Goal: Complete application form: Complete application form

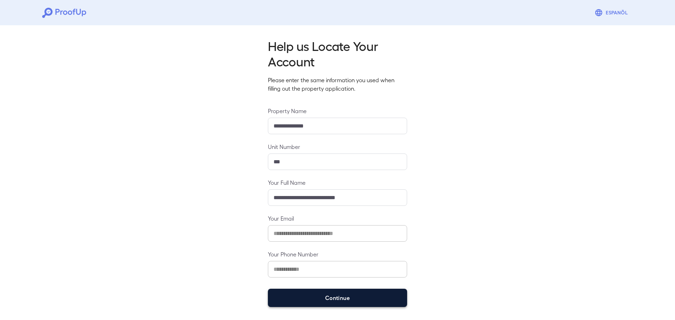
click at [325, 294] on button "Continue" at bounding box center [337, 298] width 139 height 18
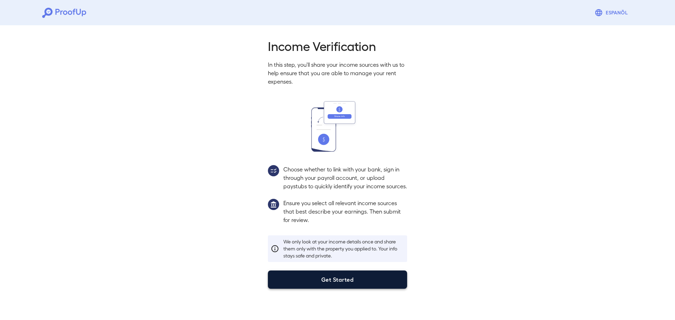
drag, startPoint x: 348, startPoint y: 287, endPoint x: 350, endPoint y: 292, distance: 5.0
click at [348, 287] on button "Get Started" at bounding box center [337, 280] width 139 height 18
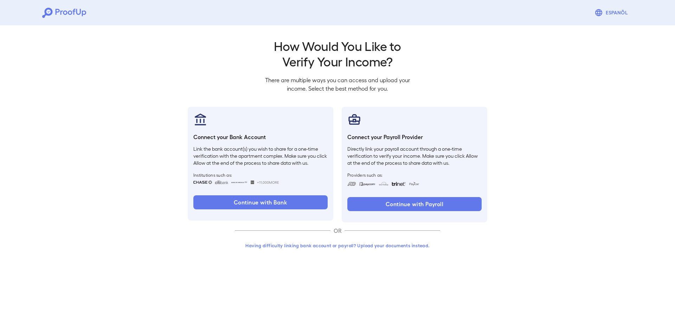
click at [333, 248] on button "Having difficulty linking bank account or payroll? Upload your documents instea…" at bounding box center [337, 246] width 205 height 13
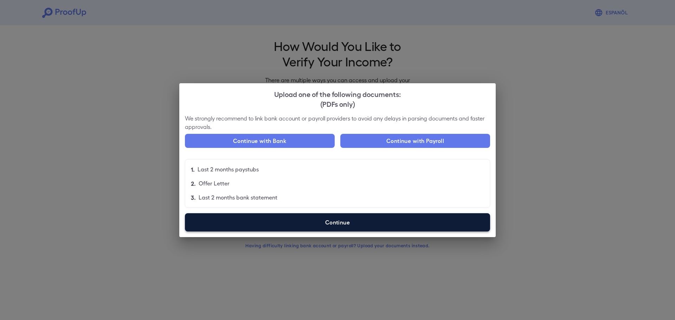
click at [285, 223] on label "Continue" at bounding box center [337, 223] width 305 height 18
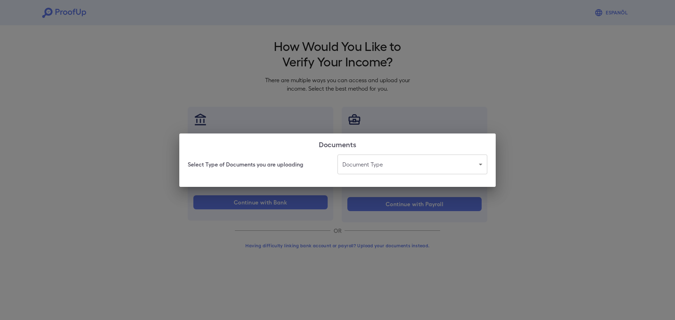
click at [383, 165] on body "Espanõl Go back How Would You Like to Verify Your Income? There are multiple wa…" at bounding box center [337, 134] width 675 height 269
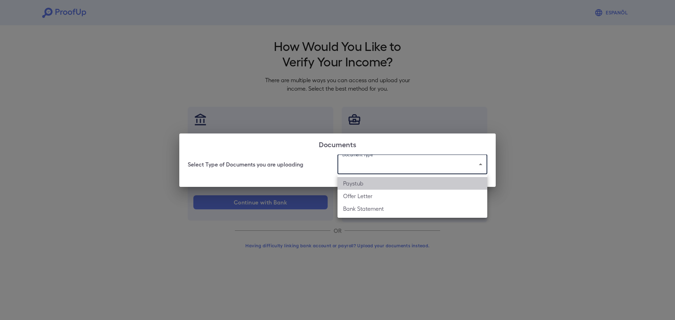
click at [380, 188] on li "Paystub" at bounding box center [413, 183] width 150 height 13
type input "*******"
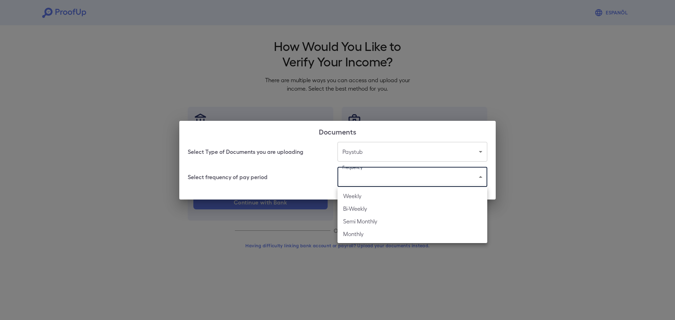
click at [384, 181] on body "Espanõl Go back How Would You Like to Verify Your Income? There are multiple wa…" at bounding box center [337, 134] width 675 height 269
click at [389, 211] on li "Bi-Weekly" at bounding box center [413, 209] width 150 height 13
type input "*********"
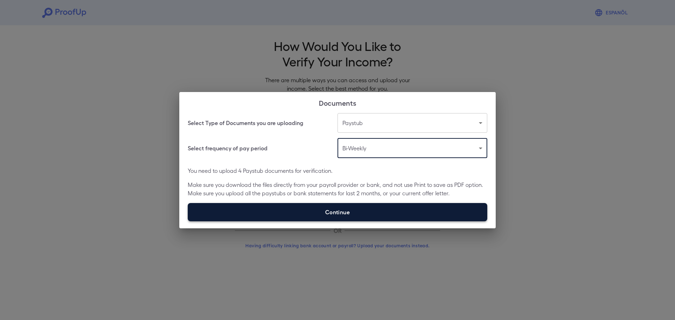
click at [392, 212] on label "Continue" at bounding box center [338, 212] width 300 height 18
click at [188, 221] on input "Continue" at bounding box center [188, 221] width 0 height 0
type input "**********"
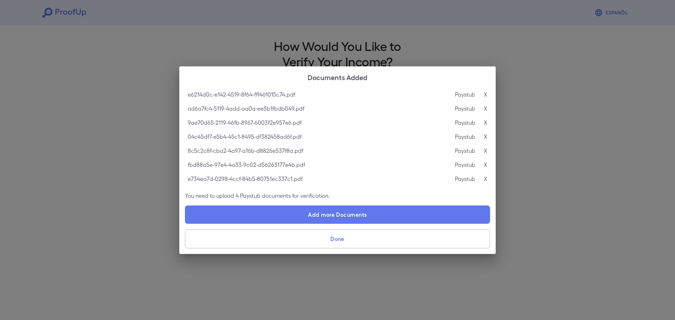
click at [309, 239] on button "Done" at bounding box center [337, 239] width 305 height 19
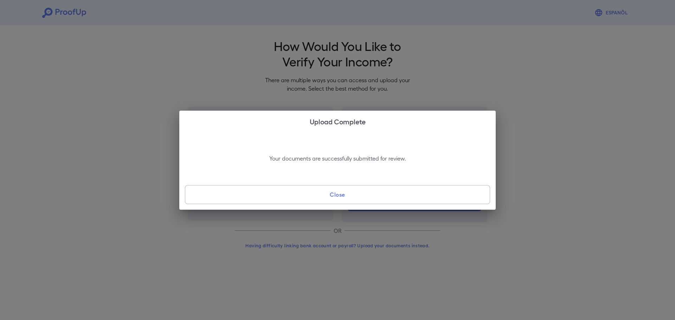
click at [300, 197] on button "Close" at bounding box center [337, 194] width 305 height 19
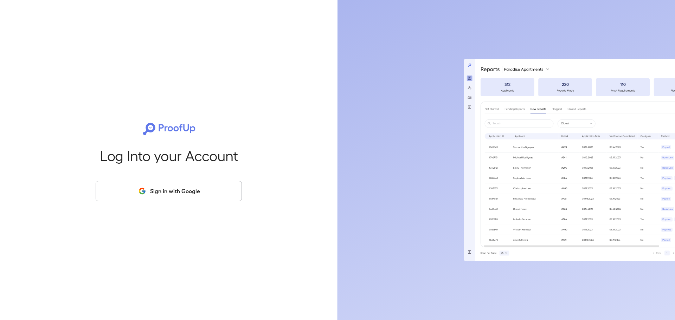
click at [197, 192] on button "Sign in with Google" at bounding box center [169, 191] width 146 height 20
